Goal: Information Seeking & Learning: Learn about a topic

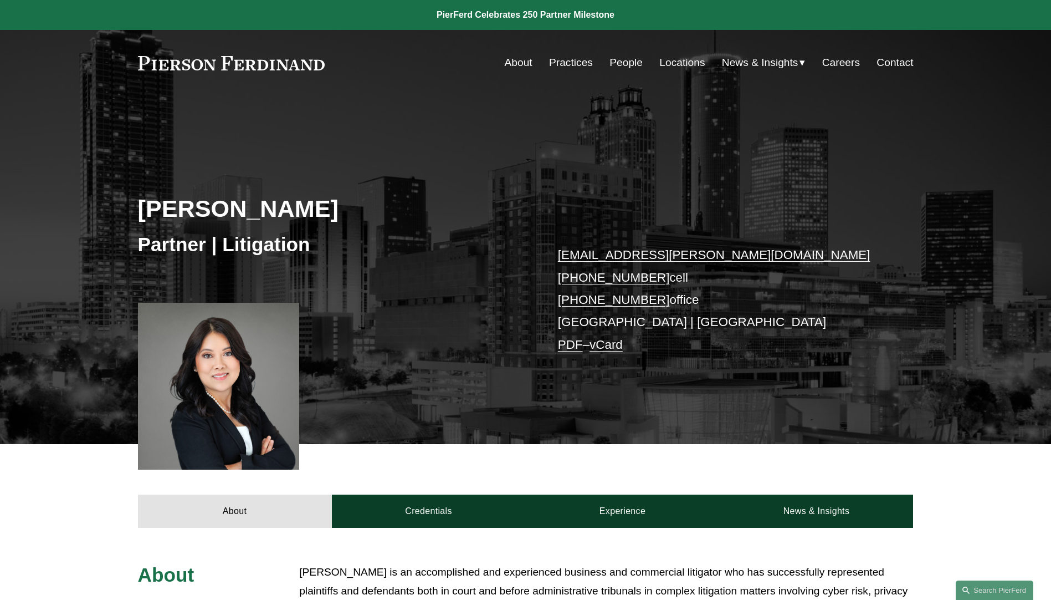
click at [622, 64] on link "People" at bounding box center [626, 62] width 33 height 21
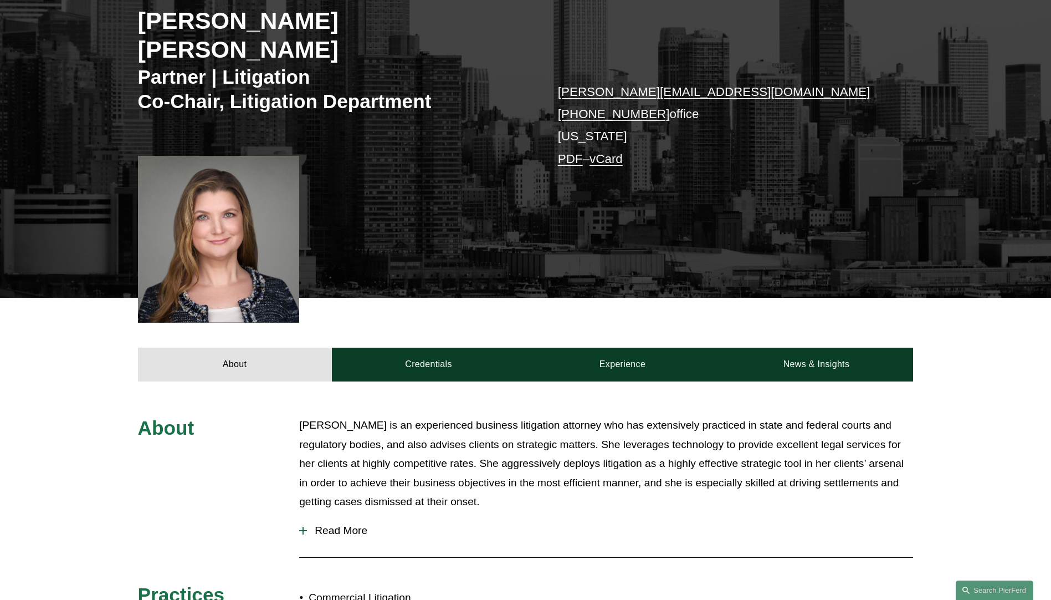
scroll to position [166, 0]
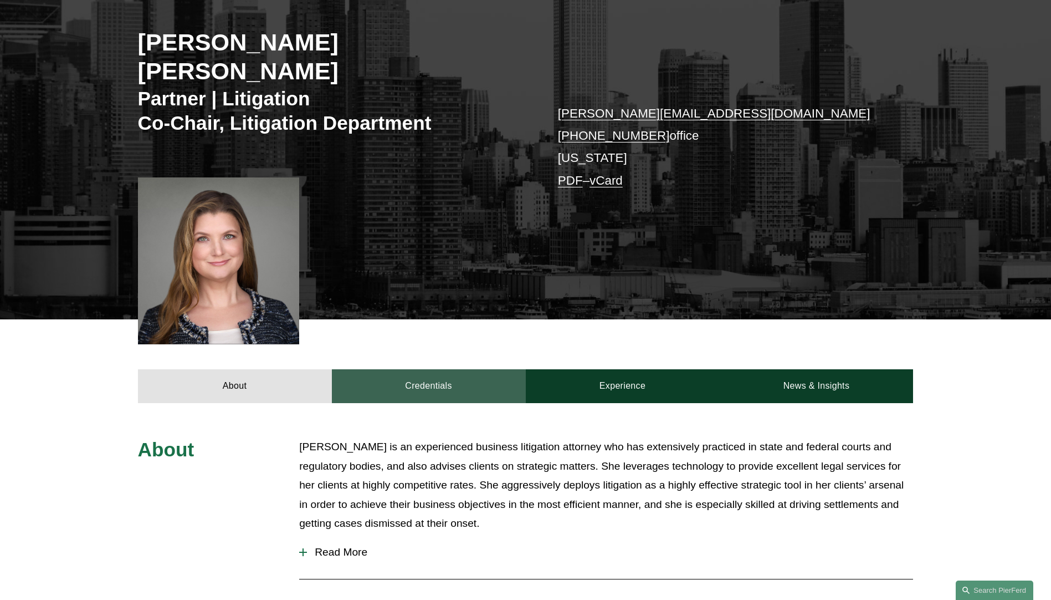
click at [409, 369] on link "Credentials" at bounding box center [429, 385] width 194 height 33
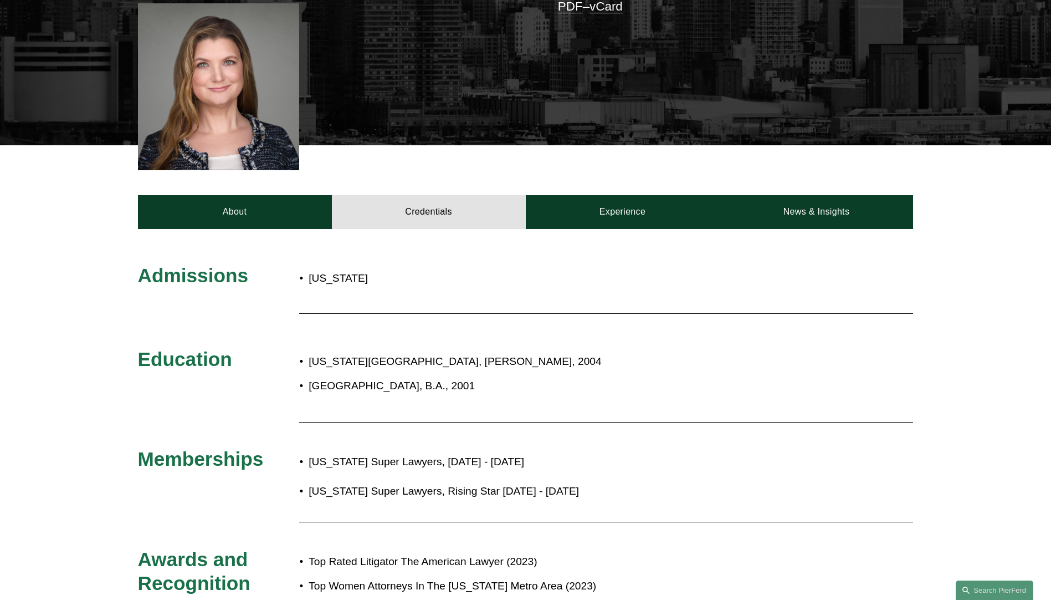
scroll to position [332, 0]
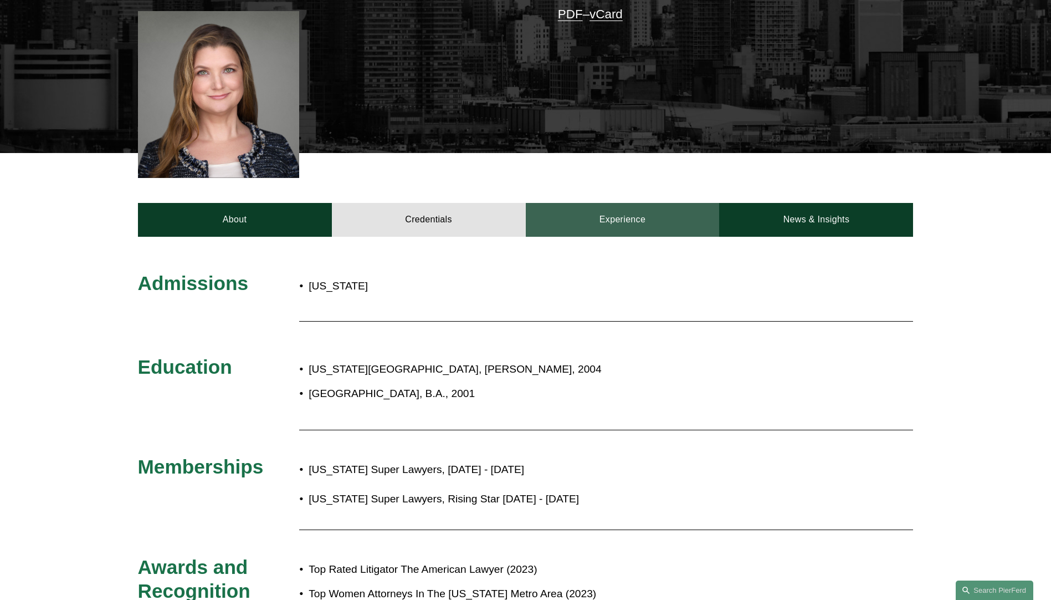
click at [628, 203] on link "Experience" at bounding box center [623, 219] width 194 height 33
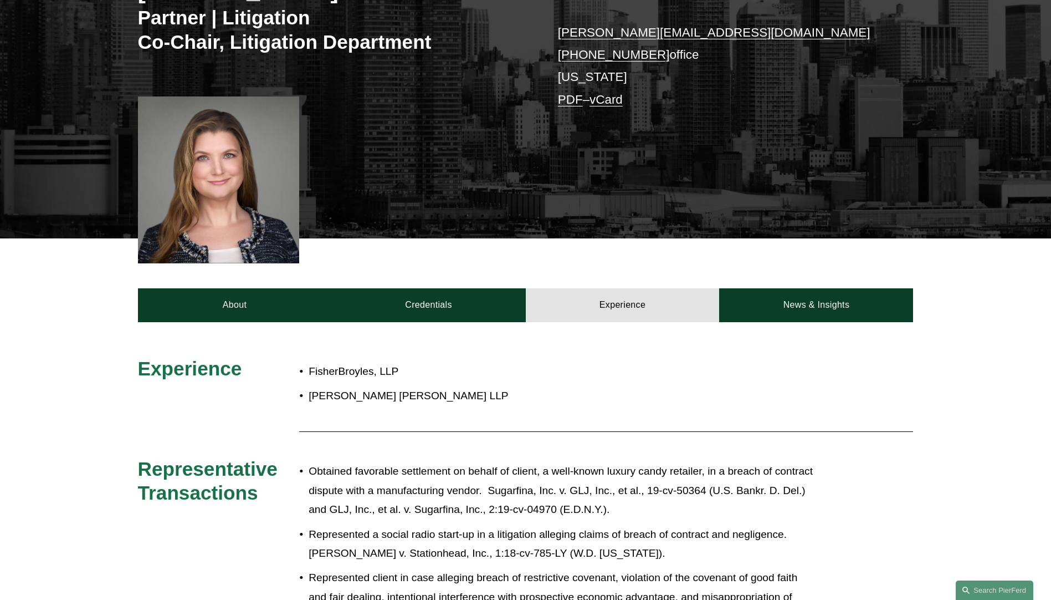
scroll to position [222, 0]
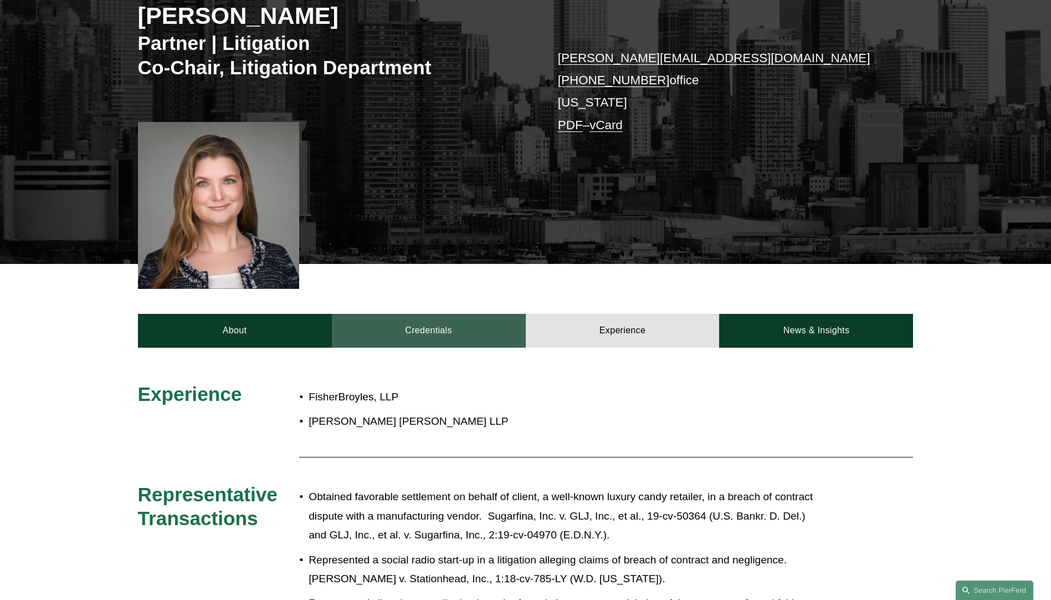
click at [410, 314] on link "Credentials" at bounding box center [429, 330] width 194 height 33
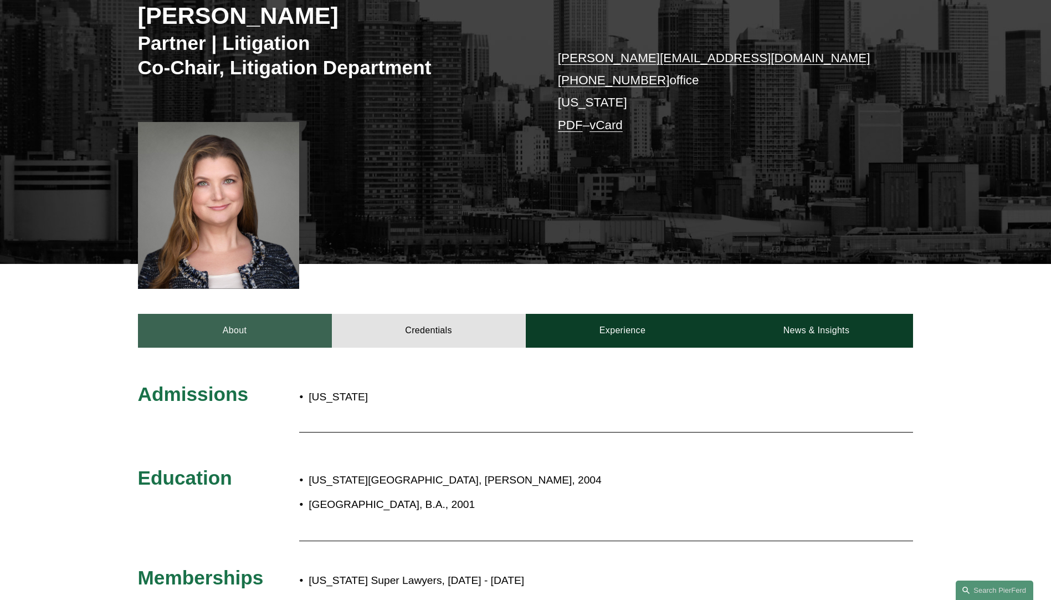
click at [293, 314] on link "About" at bounding box center [235, 330] width 194 height 33
